Goal: Find specific page/section: Find specific page/section

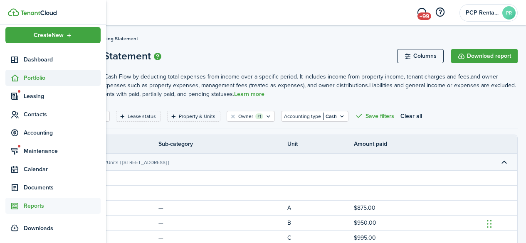
click at [46, 77] on span "Portfolio" at bounding box center [62, 78] width 77 height 9
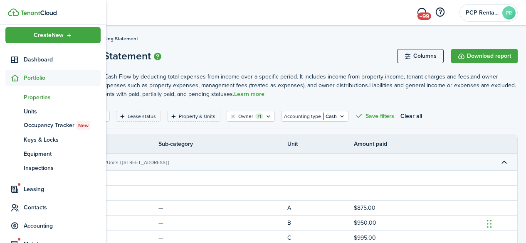
click at [41, 99] on span "Properties" at bounding box center [62, 97] width 77 height 9
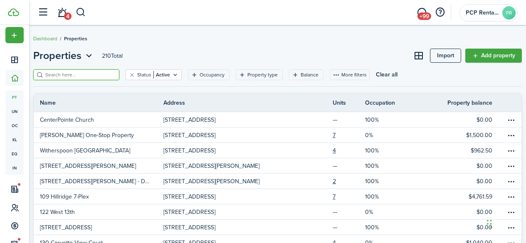
click at [64, 73] on input "search" at bounding box center [79, 75] width 73 height 8
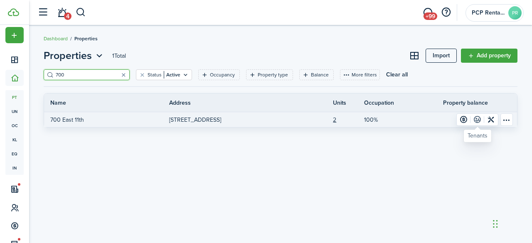
type input "700"
click at [478, 119] on link at bounding box center [478, 120] width 14 height 12
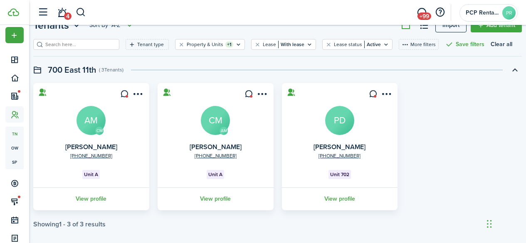
scroll to position [38, 0]
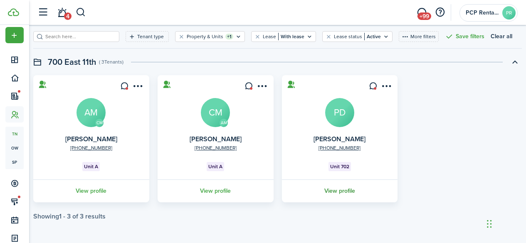
click at [337, 190] on link "View profile" at bounding box center [340, 191] width 119 height 23
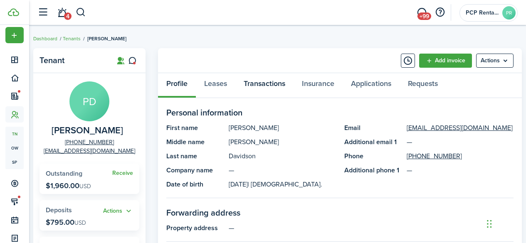
click at [258, 81] on link "Transactions" at bounding box center [264, 85] width 58 height 25
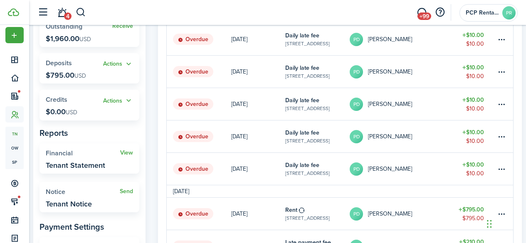
scroll to position [77, 0]
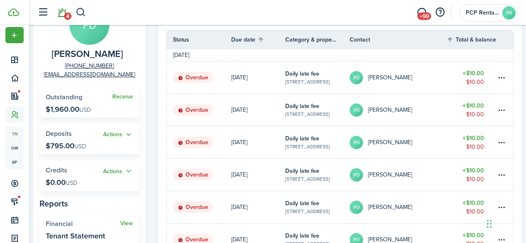
click at [62, 12] on link "4" at bounding box center [62, 12] width 16 height 21
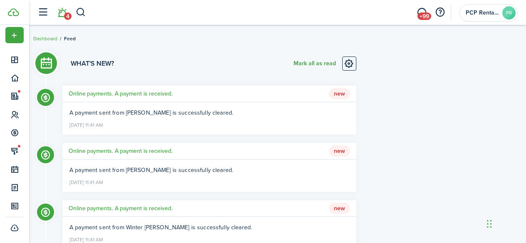
click at [303, 63] on button "Mark all as read" at bounding box center [315, 64] width 42 height 14
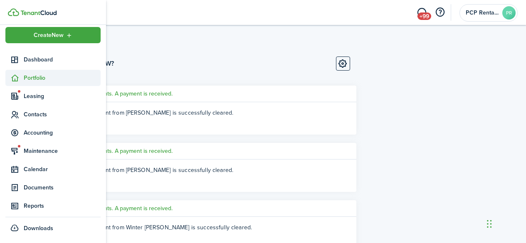
click at [35, 77] on span "Portfolio" at bounding box center [62, 78] width 77 height 9
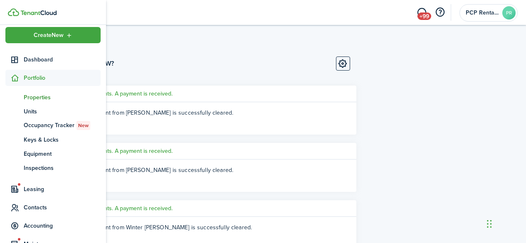
click at [31, 98] on span "Properties" at bounding box center [62, 97] width 77 height 9
